Goal: Task Accomplishment & Management: Manage account settings

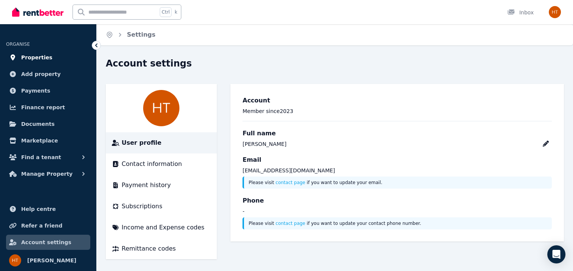
click at [25, 58] on span "Properties" at bounding box center [36, 57] width 31 height 9
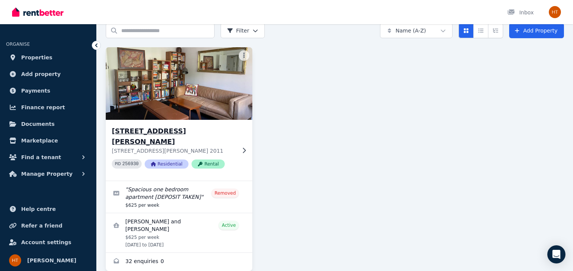
scroll to position [36, 0]
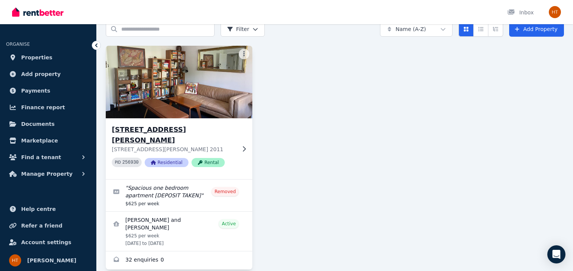
click at [169, 128] on h3 "[STREET_ADDRESS][PERSON_NAME]" at bounding box center [174, 134] width 124 height 21
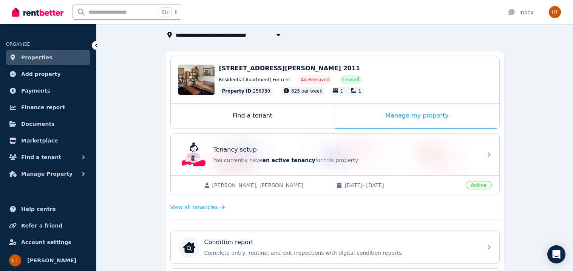
scroll to position [46, 0]
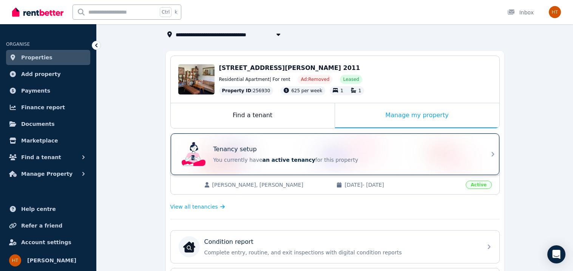
click at [349, 155] on div "Tenancy setup You currently have an active tenancy for this property" at bounding box center [345, 154] width 265 height 19
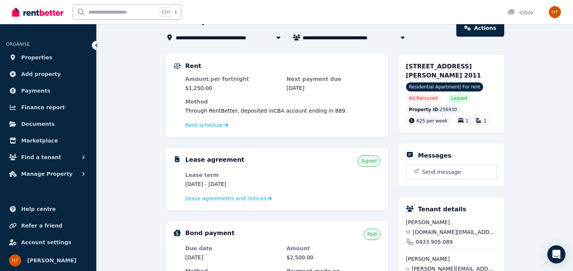
scroll to position [46, 0]
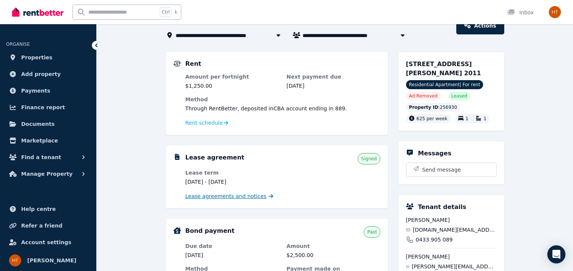
click at [226, 196] on span "Lease agreements and notices" at bounding box center [226, 196] width 81 height 8
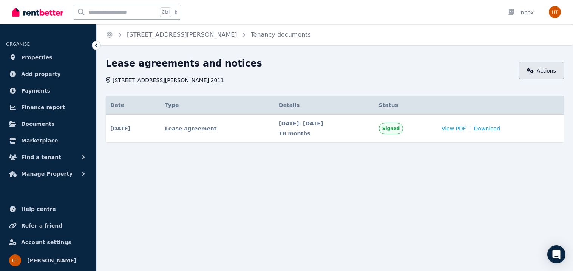
click at [534, 65] on link "Actions" at bounding box center [541, 70] width 45 height 17
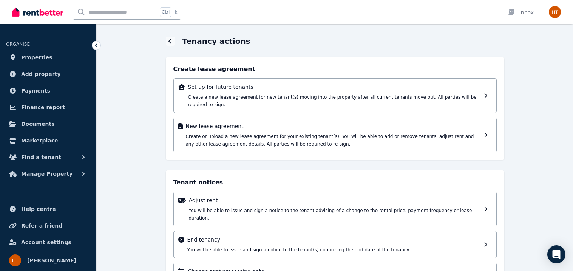
scroll to position [20, 0]
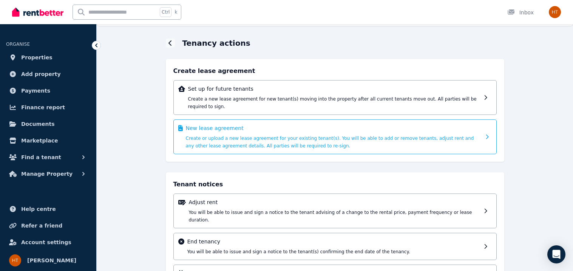
click at [222, 136] on span "Create or upload a new lease agreement for your existing tenant(s). You will be…" at bounding box center [330, 142] width 288 height 13
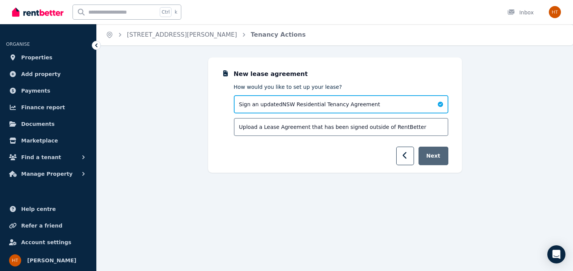
click at [439, 155] on button "Next" at bounding box center [434, 156] width 30 height 19
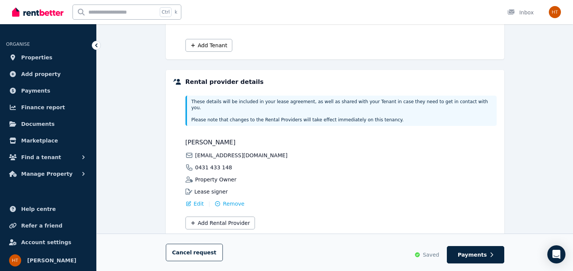
scroll to position [165, 0]
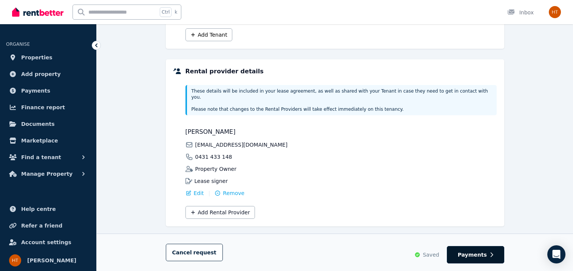
click at [469, 251] on span "Payments" at bounding box center [472, 255] width 29 height 8
select select "**********"
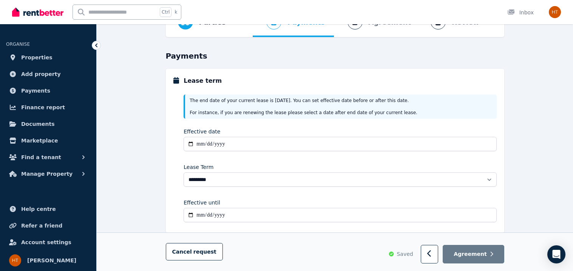
scroll to position [54, 0]
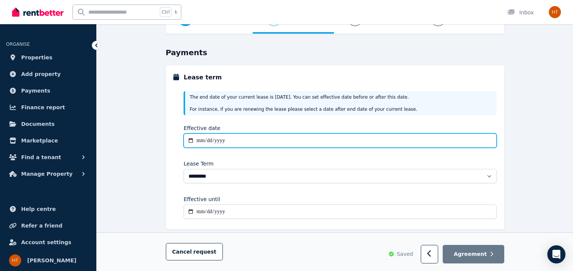
click at [193, 145] on input "Effective date" at bounding box center [340, 140] width 313 height 14
click at [201, 141] on input "Effective date" at bounding box center [340, 140] width 313 height 14
click at [190, 140] on input "Effective date" at bounding box center [340, 140] width 313 height 14
type input "**********"
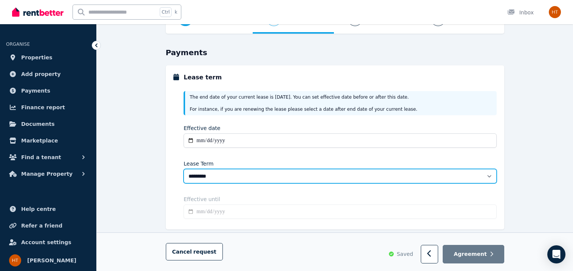
click at [232, 177] on select "******** ******** ********* ******* ******* ******* ******* ***** ********" at bounding box center [340, 176] width 313 height 14
type input "**********"
select select "**********"
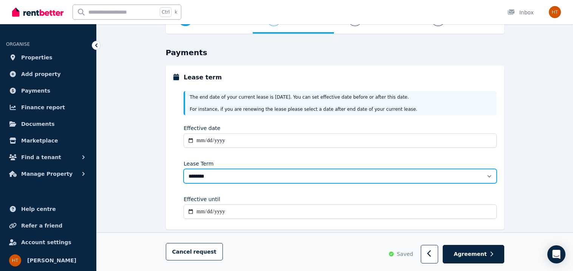
click at [184, 169] on select "******** ******** ********* ******* ******* ******* ******* ***** ********" at bounding box center [340, 176] width 313 height 14
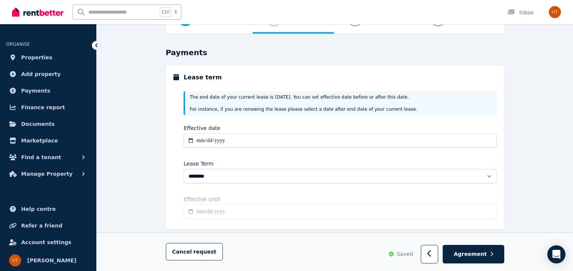
click at [150, 152] on div "**********" at bounding box center [335, 225] width 476 height 444
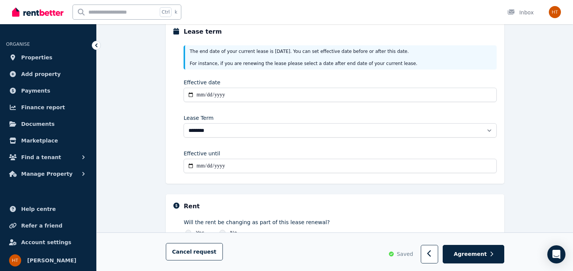
scroll to position [101, 0]
click at [193, 163] on input "**********" at bounding box center [340, 165] width 313 height 14
type input "**********"
click at [148, 135] on div "**********" at bounding box center [335, 179] width 476 height 444
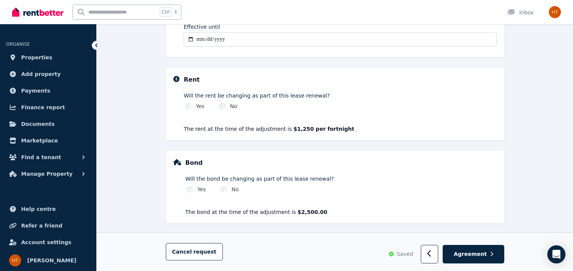
scroll to position [231, 0]
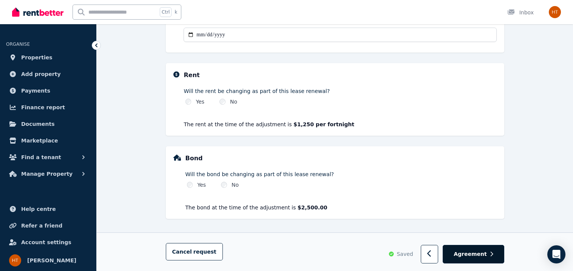
click at [484, 252] on span "Agreement" at bounding box center [470, 254] width 33 height 8
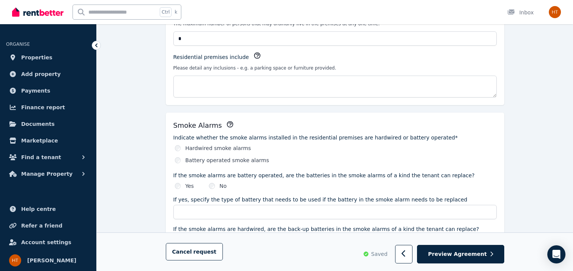
scroll to position [0, 0]
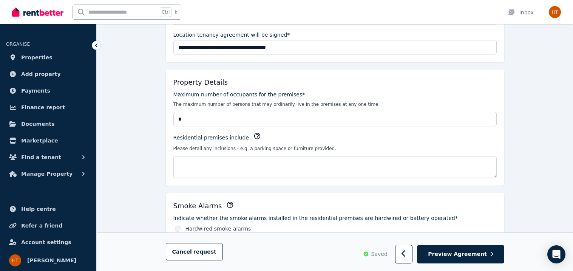
scroll to position [153, 0]
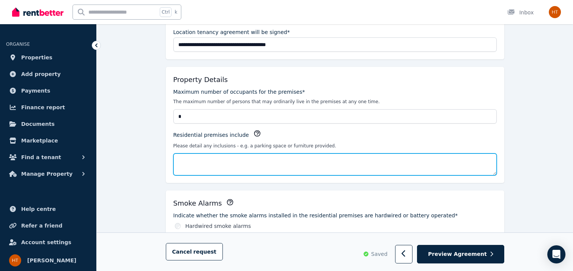
click at [226, 171] on textarea "Residential premises include" at bounding box center [334, 164] width 323 height 22
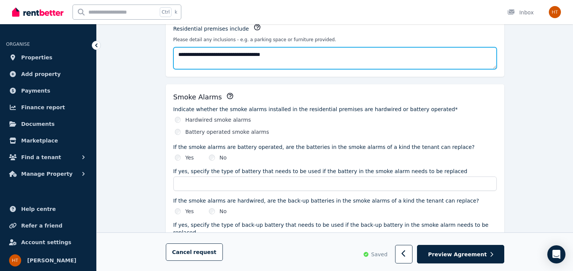
scroll to position [260, 0]
type textarea "**********"
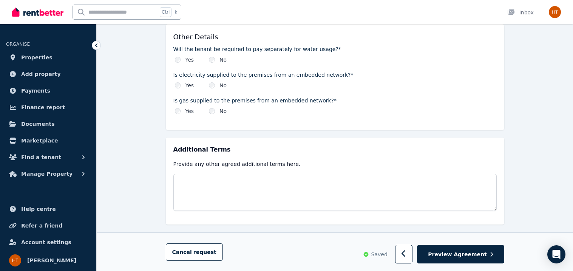
scroll to position [900, 0]
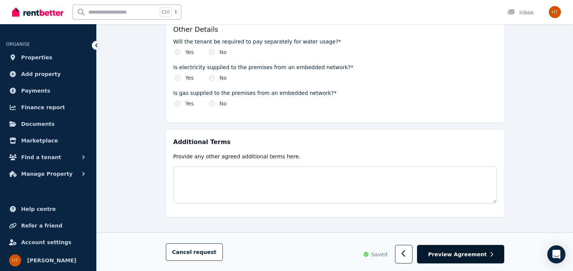
click at [453, 252] on span "Preview Agreement" at bounding box center [457, 255] width 59 height 8
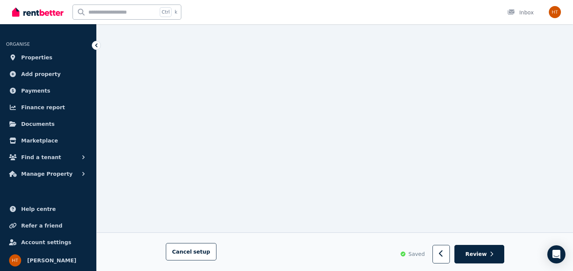
scroll to position [0, 0]
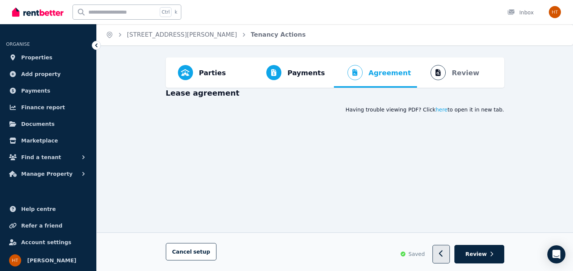
click at [443, 255] on icon "button" at bounding box center [441, 254] width 4 height 7
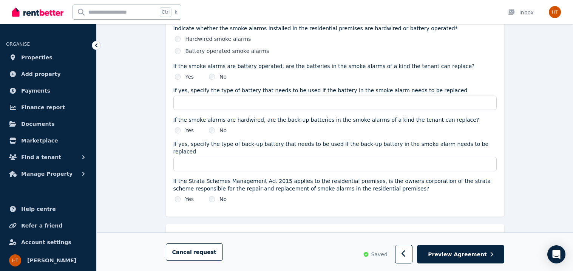
scroll to position [365, 0]
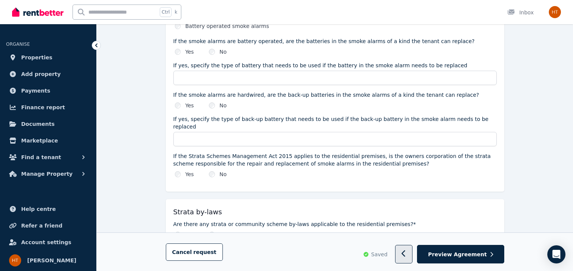
click at [410, 255] on button "button" at bounding box center [404, 254] width 18 height 19
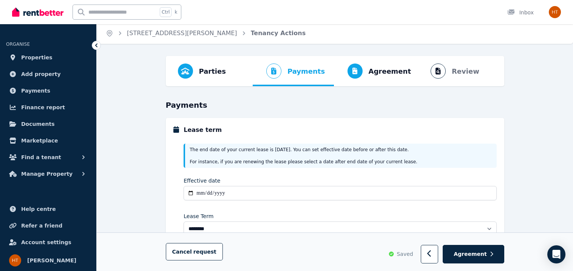
scroll to position [3, 0]
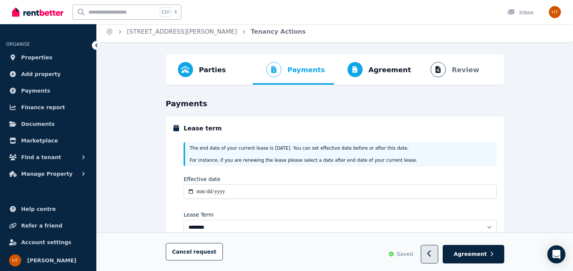
click at [433, 258] on button "button" at bounding box center [430, 254] width 18 height 19
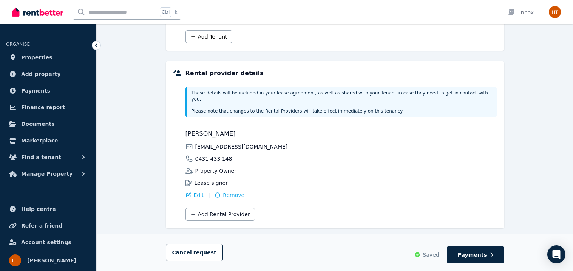
scroll to position [165, 0]
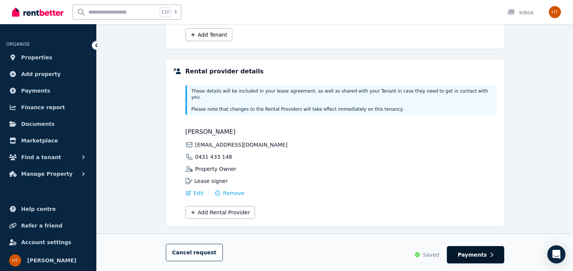
click at [472, 257] on span "Payments" at bounding box center [472, 255] width 29 height 8
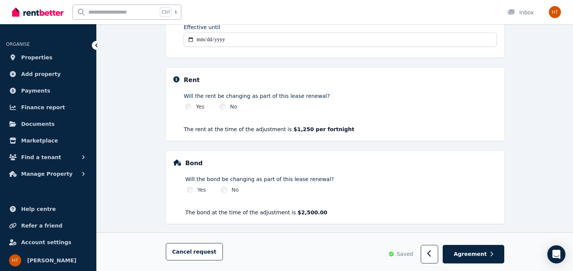
scroll to position [231, 0]
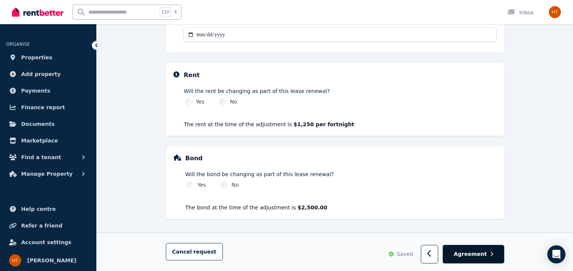
click at [475, 251] on span "Agreement" at bounding box center [470, 254] width 33 height 8
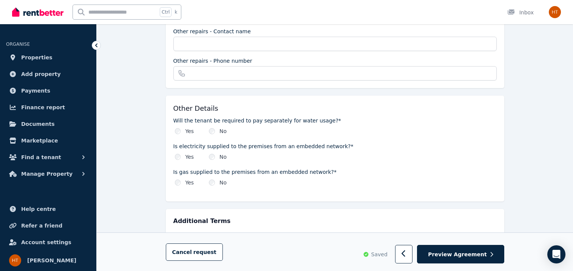
scroll to position [900, 0]
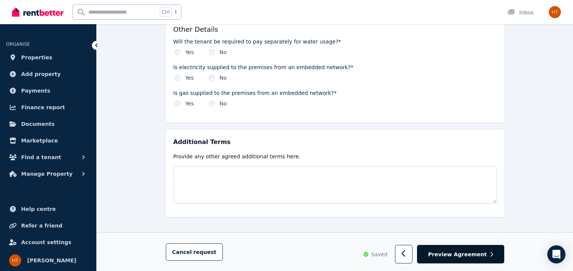
click at [486, 258] on button "Preview Agreement" at bounding box center [460, 254] width 87 height 19
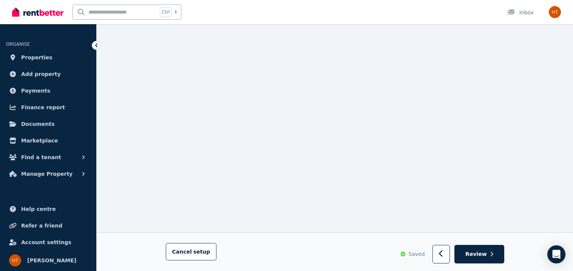
scroll to position [7874, 0]
click at [497, 255] on button "Review" at bounding box center [479, 254] width 49 height 19
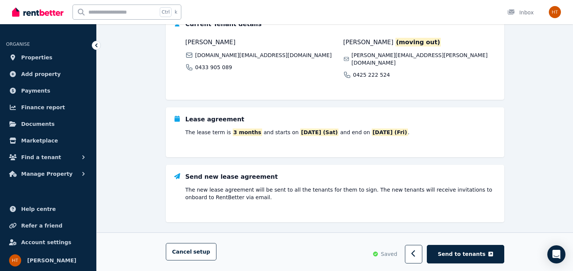
scroll to position [160, 0]
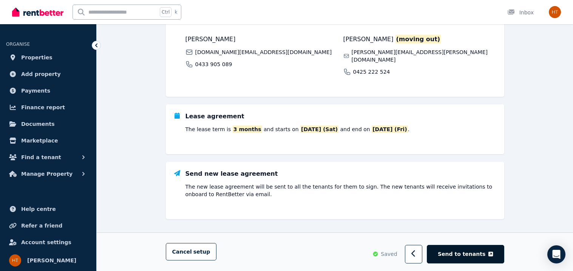
click at [460, 251] on span "Send to tenants" at bounding box center [462, 255] width 48 height 8
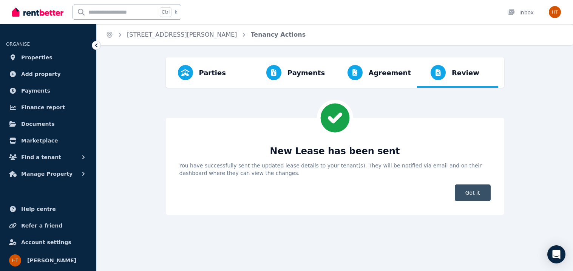
click at [468, 198] on span "Got it" at bounding box center [473, 192] width 36 height 17
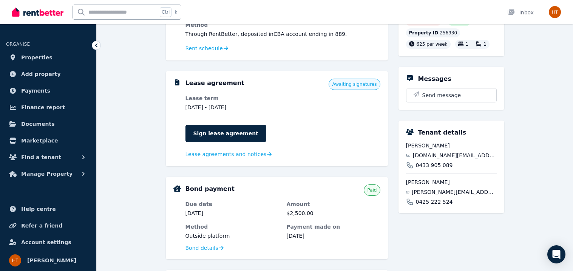
scroll to position [212, 0]
click at [209, 134] on link "Sign lease agreement" at bounding box center [226, 132] width 81 height 17
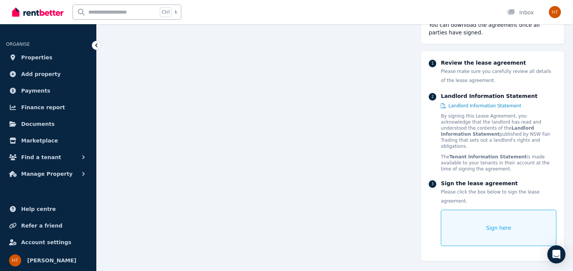
scroll to position [374, 0]
click at [464, 213] on div "Sign here" at bounding box center [499, 228] width 116 height 36
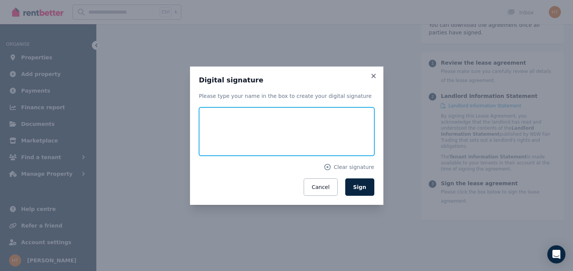
click at [291, 148] on input "text" at bounding box center [286, 131] width 175 height 48
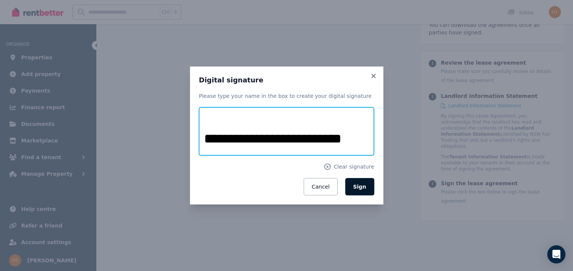
type input "**********"
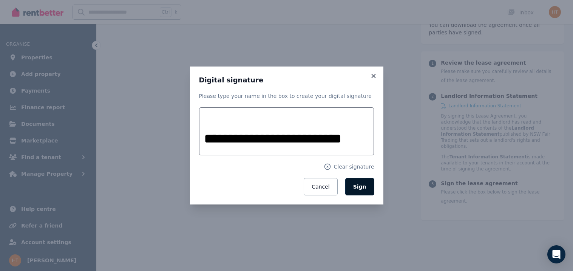
click at [364, 187] on span "Sign" at bounding box center [359, 187] width 13 height 6
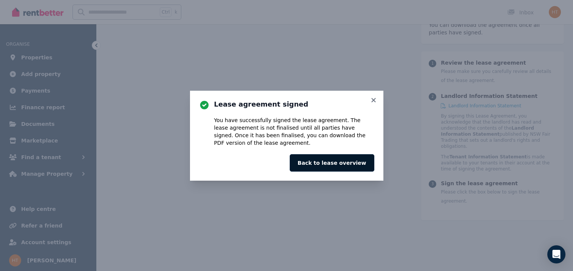
click at [354, 165] on button "Back to lease overview" at bounding box center [332, 162] width 85 height 17
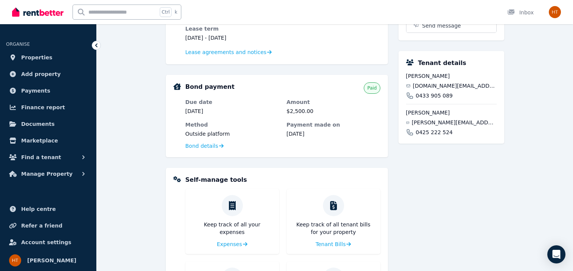
scroll to position [365, 0]
